Goal: Navigation & Orientation: Understand site structure

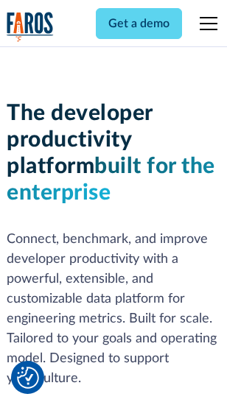
scroll to position [222, 0]
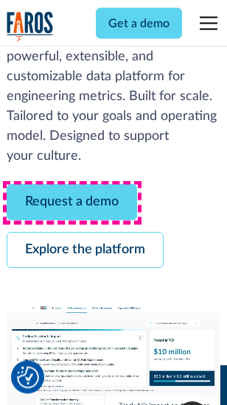
click at [72, 203] on link "Request a demo" at bounding box center [72, 203] width 130 height 36
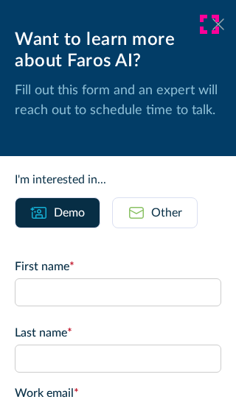
click at [212, 24] on icon at bounding box center [218, 23] width 12 height 11
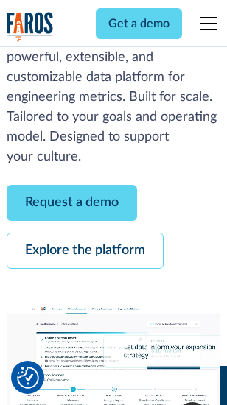
scroll to position [270, 0]
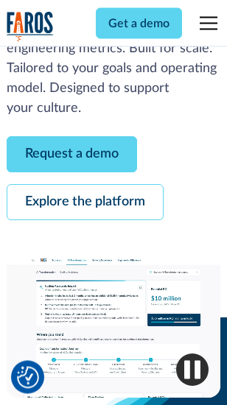
click at [85, 203] on link "Explore the platform" at bounding box center [85, 203] width 157 height 36
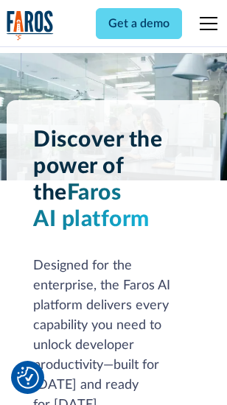
scroll to position [11231, 0]
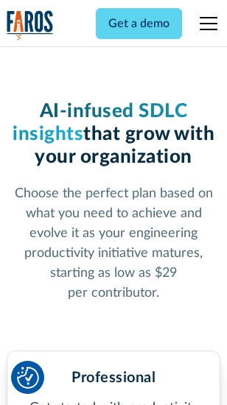
scroll to position [2342, 0]
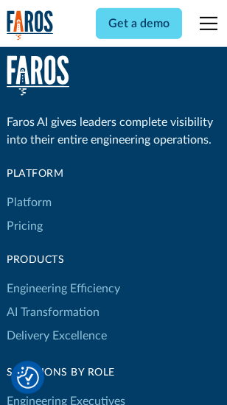
click at [29, 203] on link "Platform" at bounding box center [29, 203] width 45 height 24
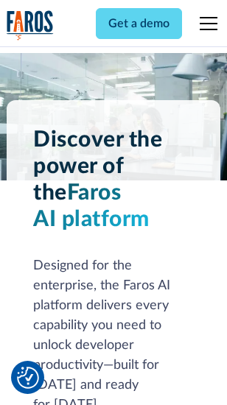
scroll to position [11704, 0]
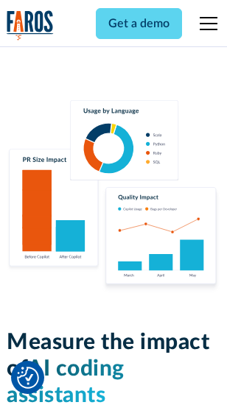
scroll to position [9205, 0]
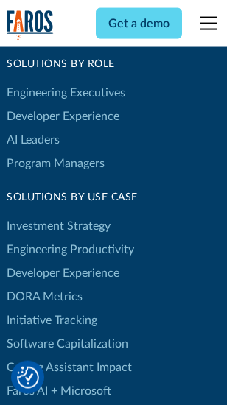
click at [44, 285] on link "DORA Metrics" at bounding box center [45, 297] width 76 height 24
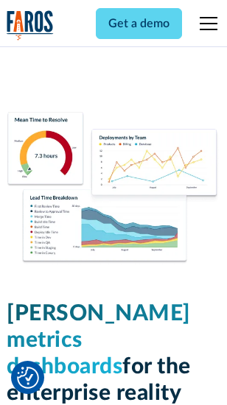
scroll to position [6530, 0]
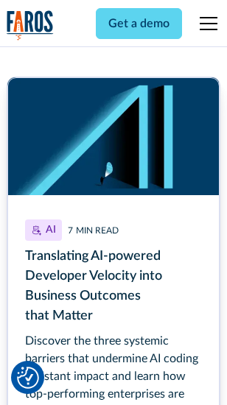
scroll to position [6676, 0]
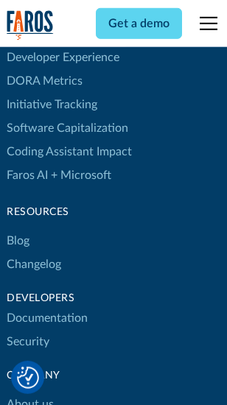
click at [34, 253] on link "Changelog" at bounding box center [34, 265] width 55 height 24
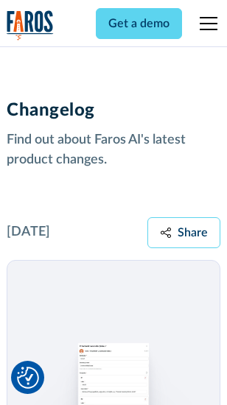
scroll to position [18075, 0]
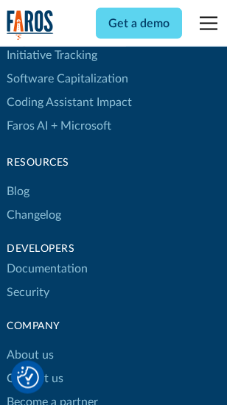
click at [29, 344] on link "About us" at bounding box center [30, 356] width 47 height 24
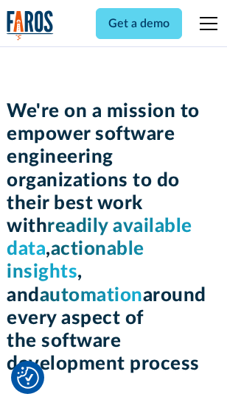
scroll to position [5102, 0]
